Goal: Find specific page/section: Find specific page/section

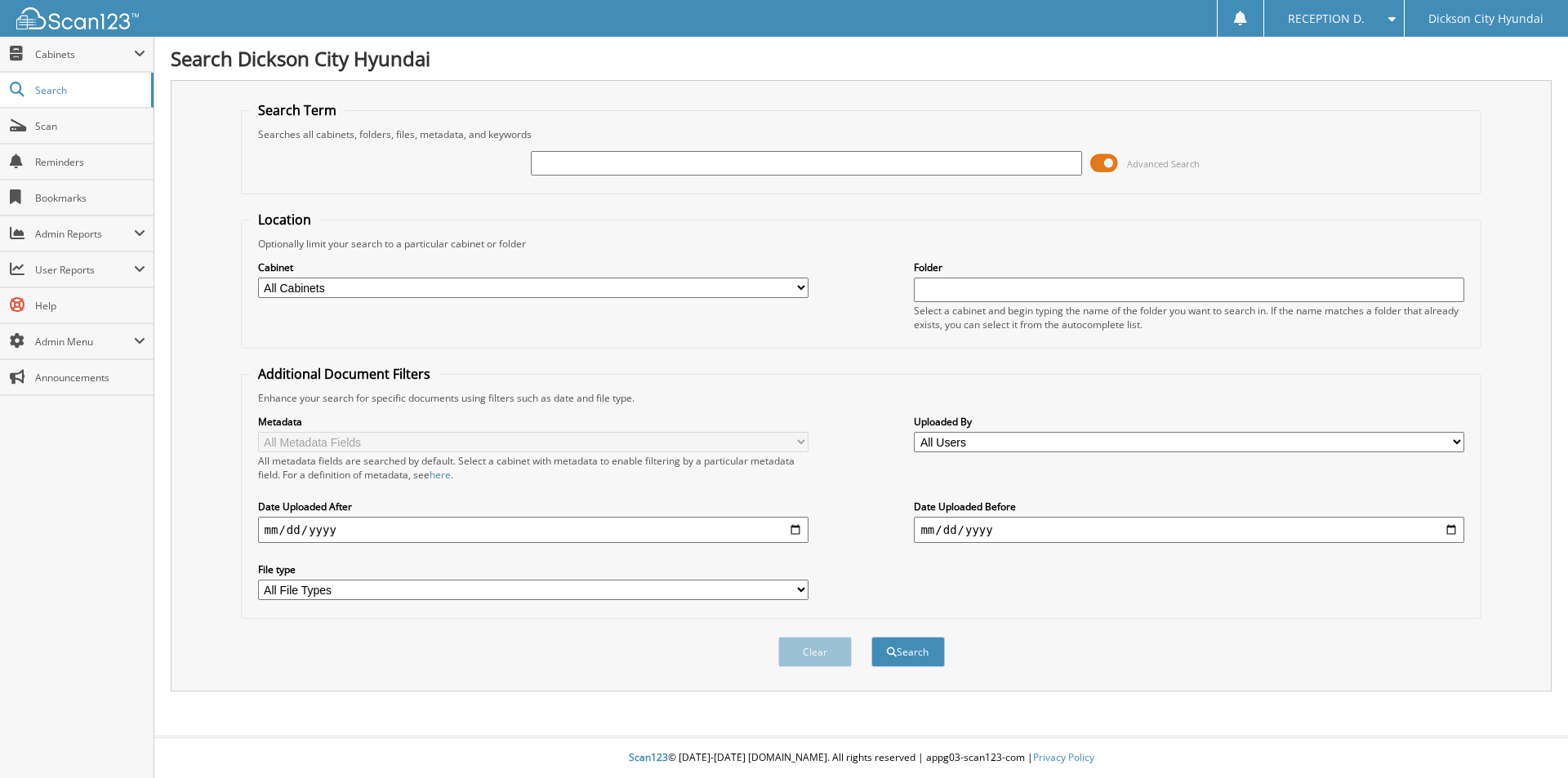
click at [624, 163] on input "text" at bounding box center [806, 163] width 551 height 25
type input "3617772"
click at [872, 637] on button "Search" at bounding box center [908, 652] width 73 height 31
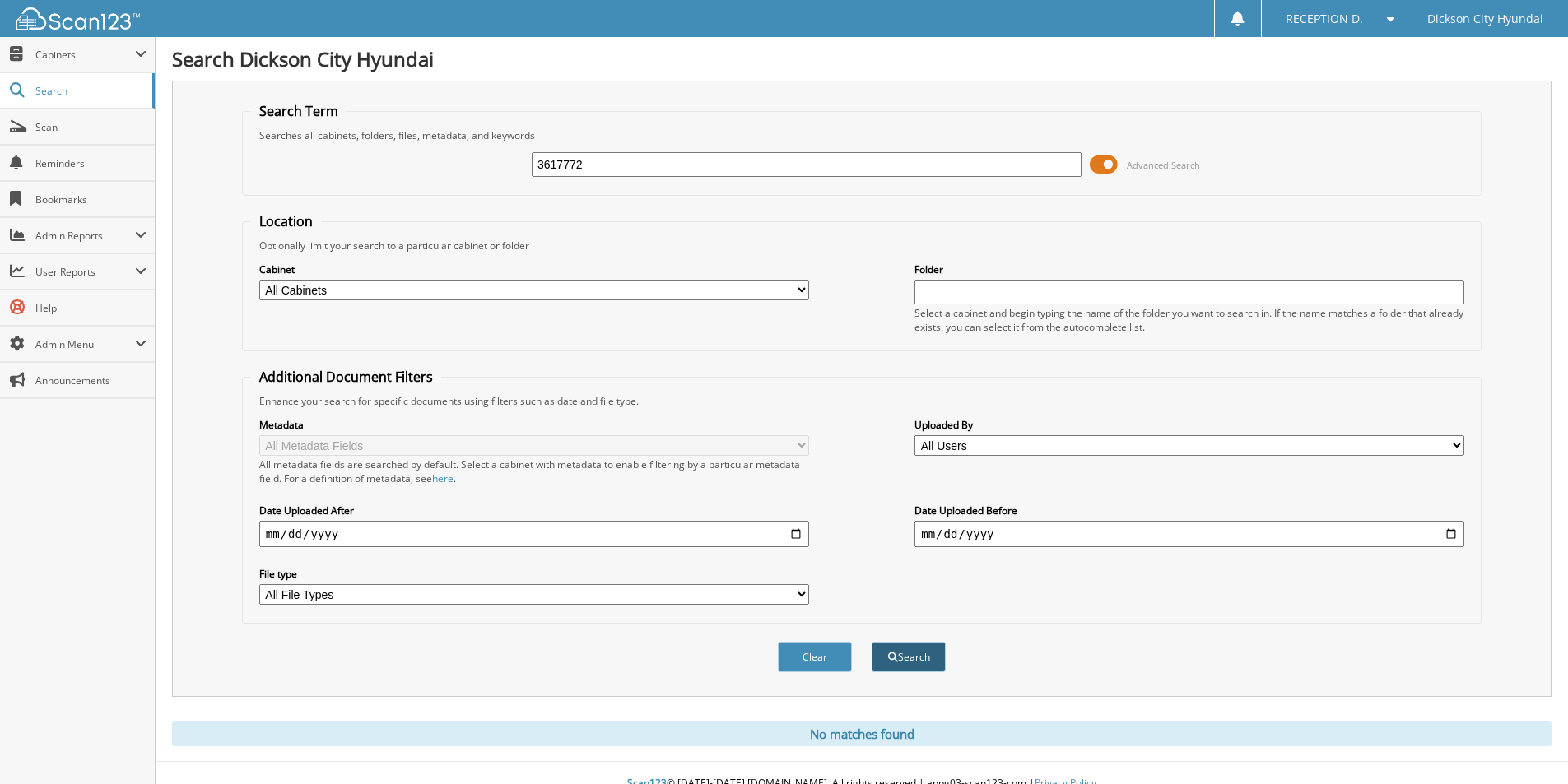
click at [907, 665] on button "Search" at bounding box center [908, 657] width 74 height 31
click at [80, 127] on span "Scan" at bounding box center [91, 127] width 112 height 14
